Goal: Task Accomplishment & Management: Complete application form

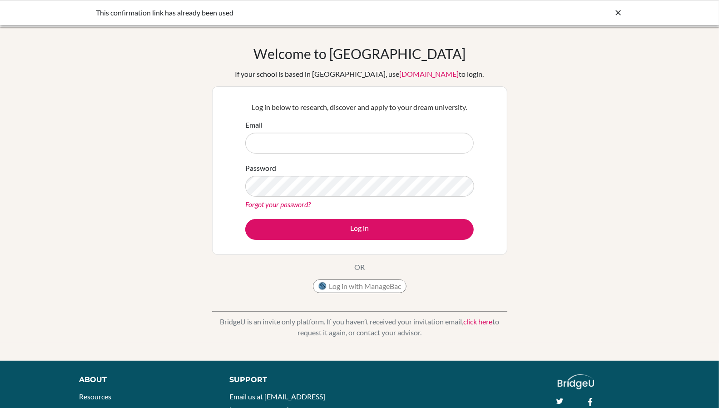
drag, startPoint x: 0, startPoint y: 0, endPoint x: 304, endPoint y: 140, distance: 334.5
click at [304, 140] on input "Email" at bounding box center [359, 143] width 229 height 21
type input "sortegalydic@pembrokehill.org"
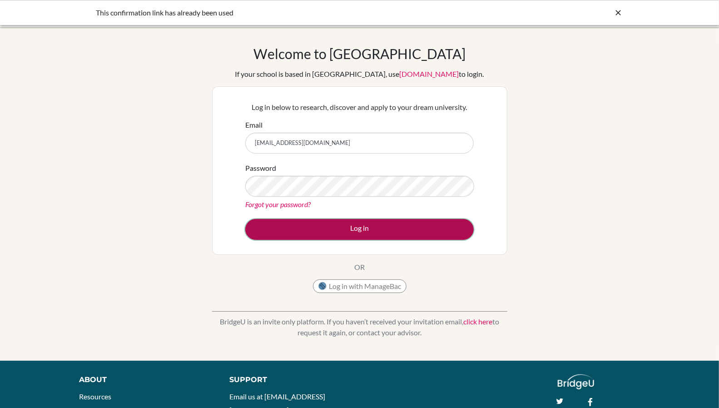
click at [358, 234] on button "Log in" at bounding box center [359, 229] width 229 height 21
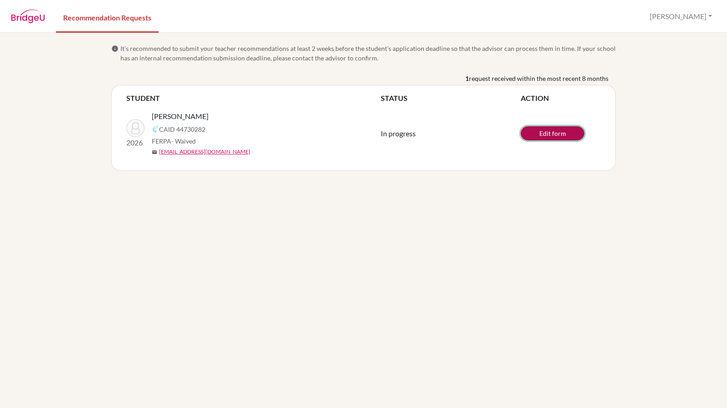
click at [567, 133] on link "Edit form" at bounding box center [553, 133] width 64 height 14
click at [539, 131] on link "View/Edit form" at bounding box center [553, 132] width 64 height 14
